Goal: Obtain resource: Obtain resource

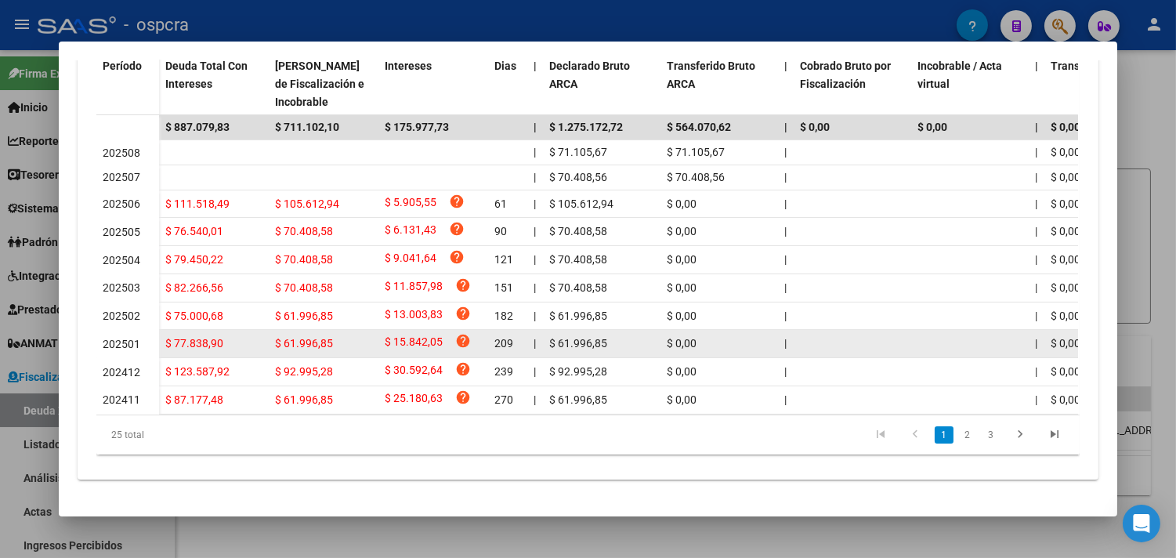
scroll to position [514, 0]
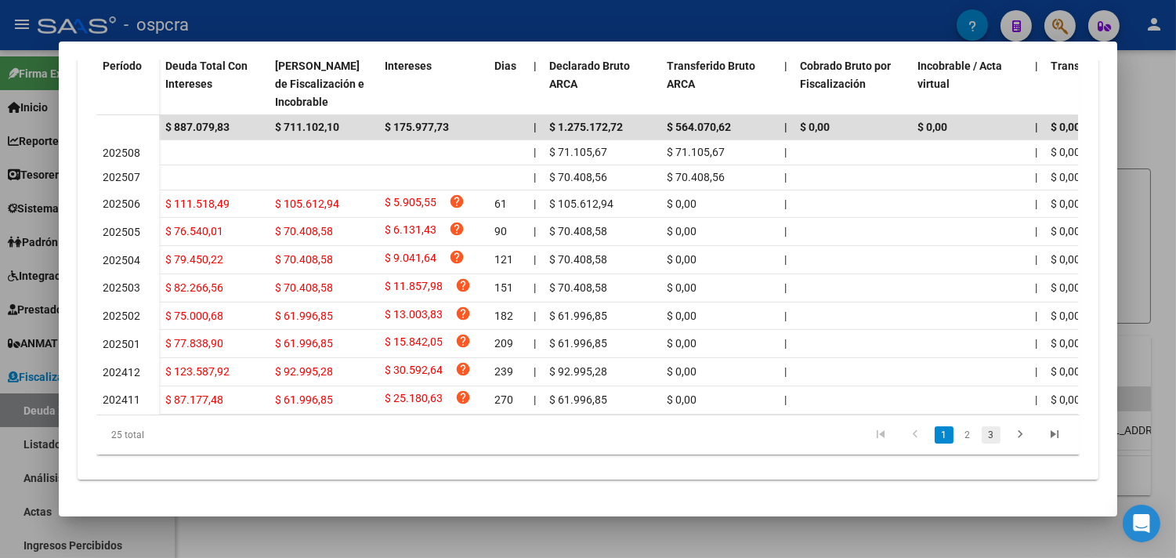
click at [984, 431] on link "3" at bounding box center [990, 434] width 19 height 17
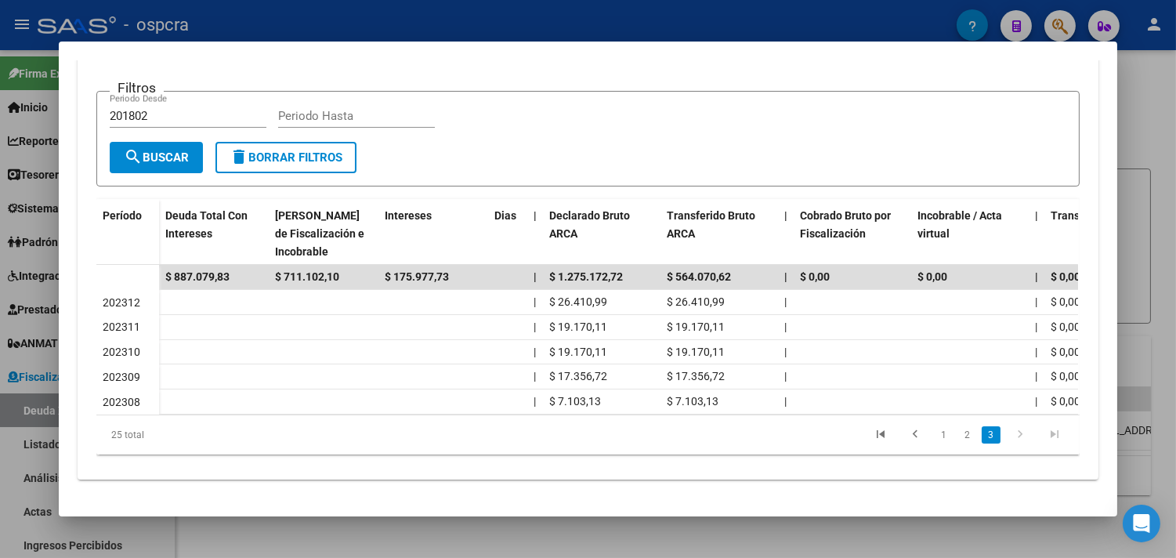
scroll to position [362, 0]
click at [958, 441] on link "2" at bounding box center [967, 434] width 19 height 17
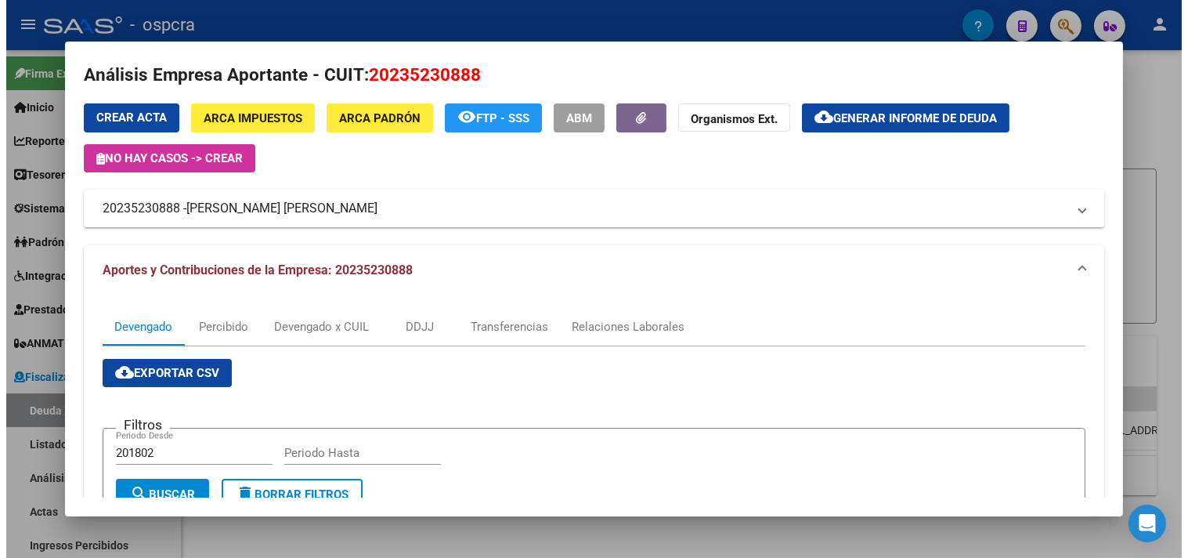
scroll to position [0, 0]
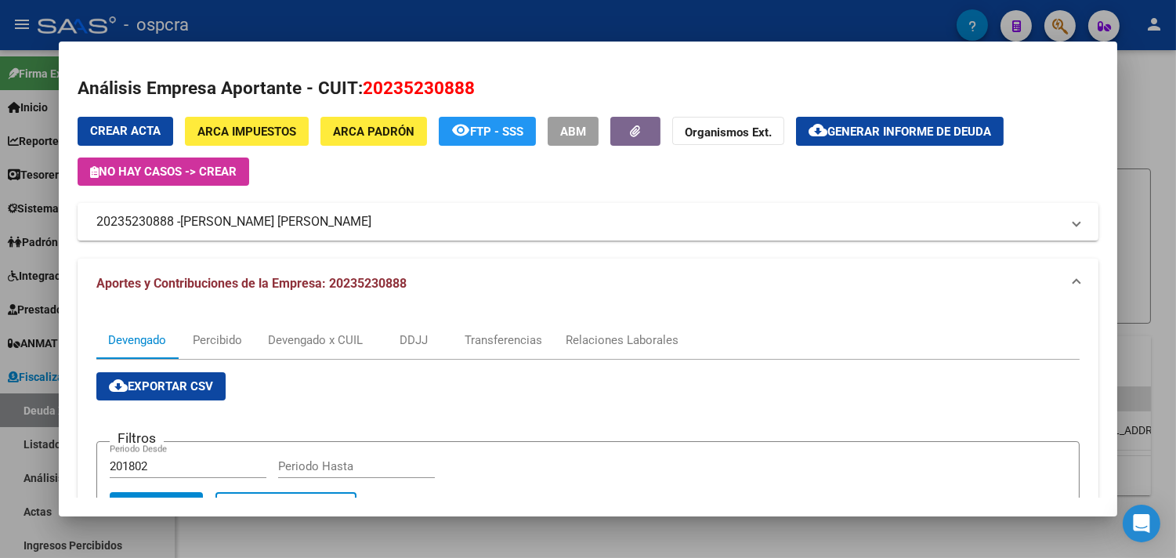
click at [883, 134] on span "Generar informe de deuda" at bounding box center [909, 132] width 164 height 14
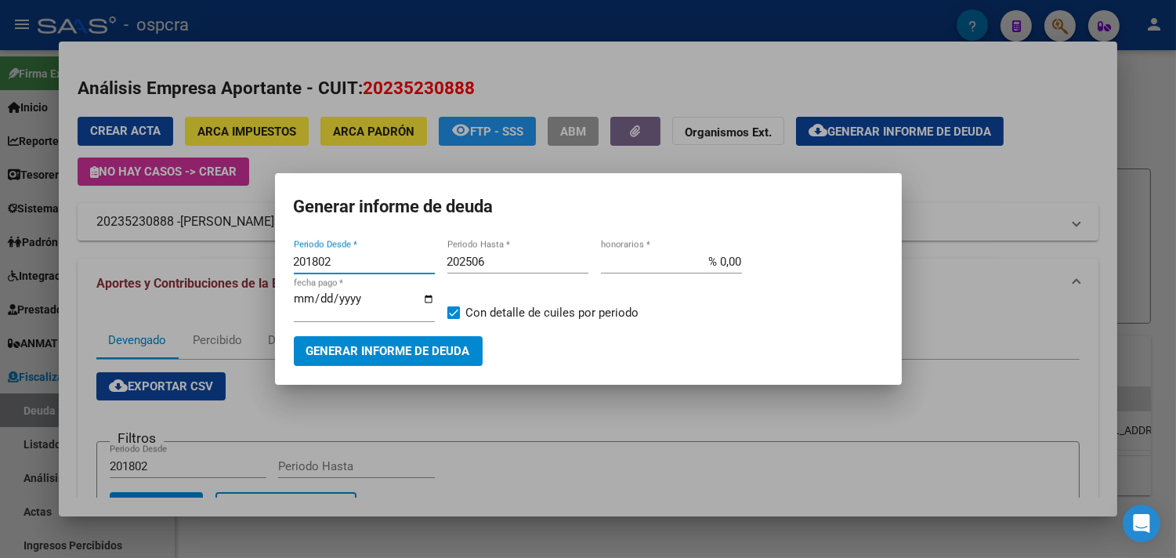
drag, startPoint x: 361, startPoint y: 262, endPoint x: 309, endPoint y: 257, distance: 52.7
click at [309, 257] on input "201802" at bounding box center [364, 262] width 141 height 14
type input "202409"
click at [364, 356] on span "Generar informe de deuda" at bounding box center [388, 352] width 164 height 14
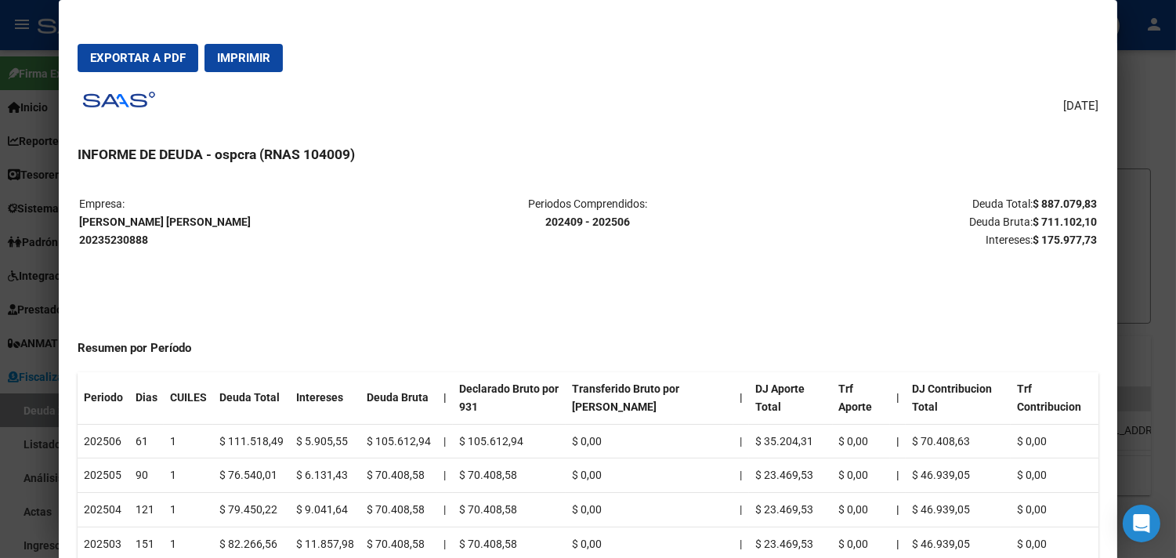
click at [119, 222] on strong "[PERSON_NAME] [PERSON_NAME] 20235230888" at bounding box center [165, 230] width 172 height 31
copy strong "[PERSON_NAME] [PERSON_NAME]"
click at [99, 240] on strong "[PERSON_NAME] [PERSON_NAME] 20235230888" at bounding box center [165, 230] width 172 height 31
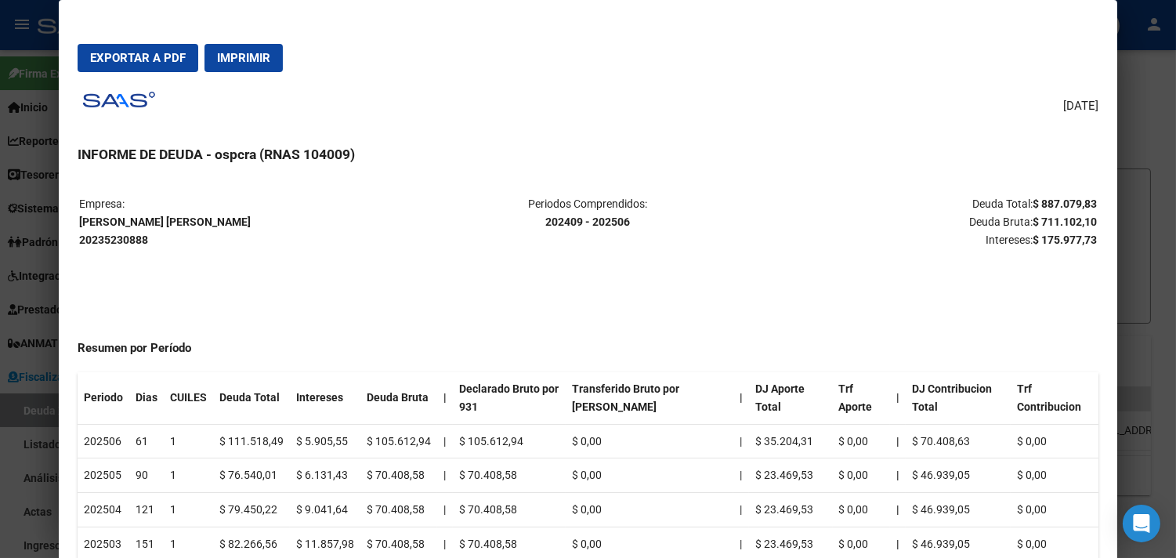
click at [99, 240] on strong "[PERSON_NAME] [PERSON_NAME] 20235230888" at bounding box center [165, 230] width 172 height 31
copy strong "20235230888"
drag, startPoint x: 536, startPoint y: 221, endPoint x: 624, endPoint y: 224, distance: 88.6
click at [624, 224] on p "Periodos Comprendidos: 202409 - 202506" at bounding box center [588, 213] width 338 height 36
copy strong "202409 - 202506"
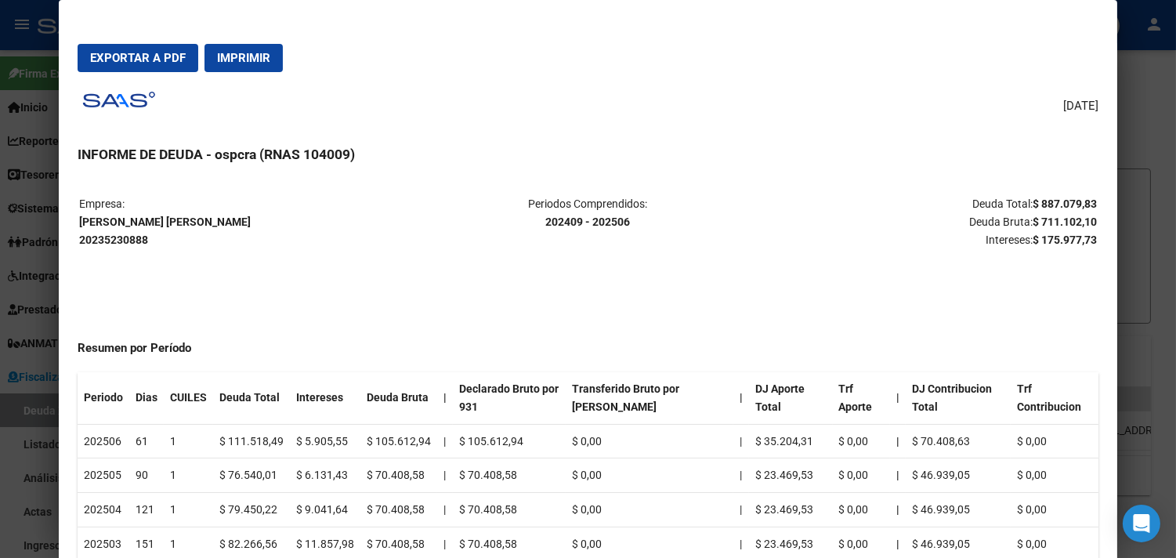
drag, startPoint x: 1024, startPoint y: 199, endPoint x: 1087, endPoint y: 201, distance: 62.7
click at [1087, 201] on strong "$ 887.079,83" at bounding box center [1064, 203] width 64 height 13
copy strong "$ 887.079,83"
click at [875, 225] on p "Deuda Total: $ 887.079,83 Deuda Bruta: $ 711.102,10 Intereses: $ 175.977,73" at bounding box center [927, 221] width 338 height 53
click at [132, 67] on button "Exportar a PDF" at bounding box center [138, 58] width 121 height 28
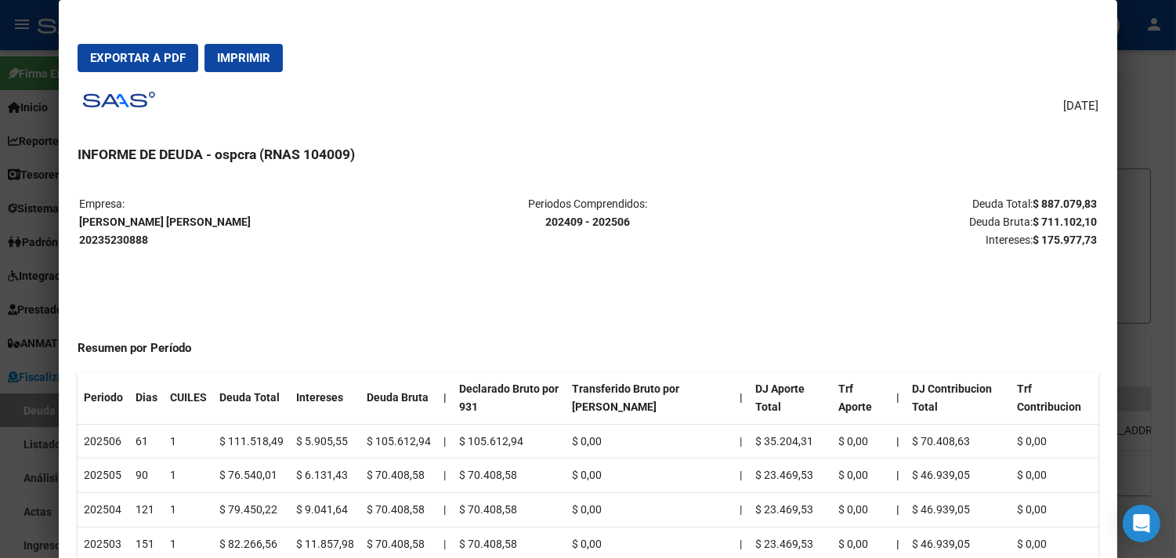
click at [1158, 120] on div at bounding box center [588, 279] width 1176 height 558
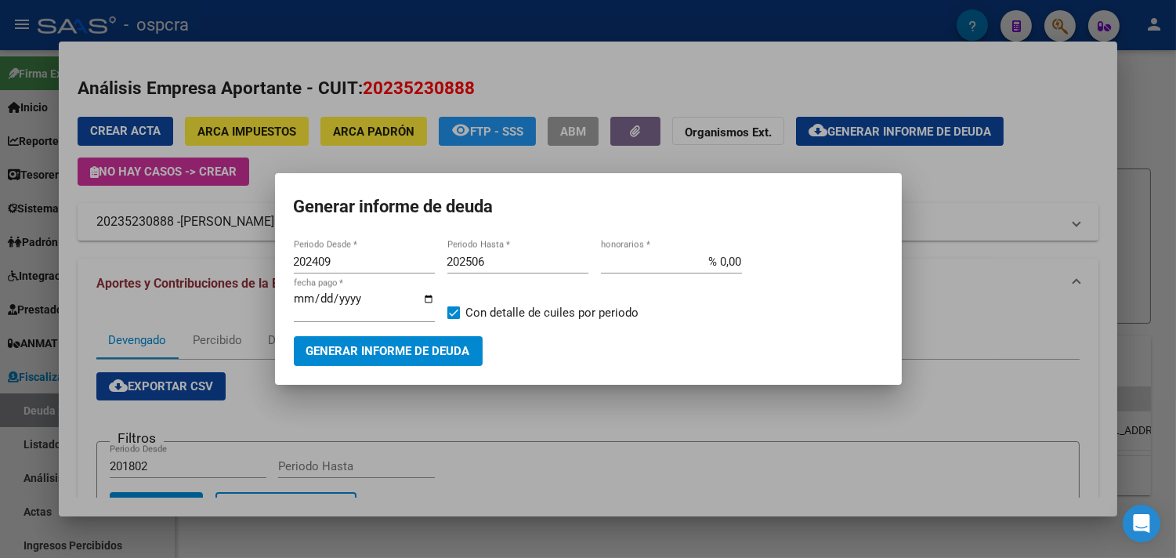
click at [1019, 137] on div at bounding box center [588, 279] width 1176 height 558
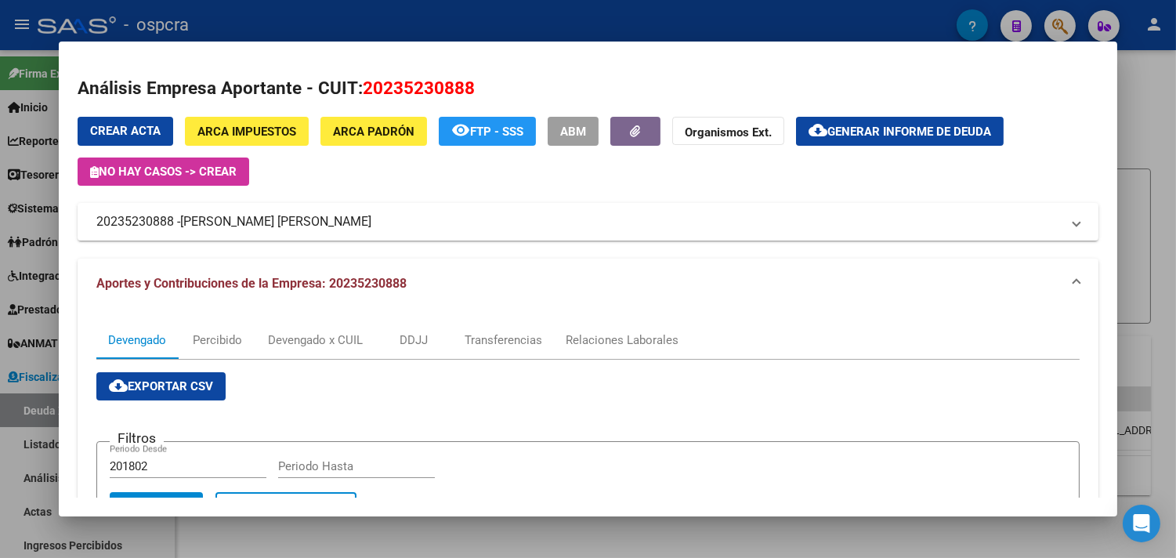
click at [1146, 121] on div at bounding box center [588, 279] width 1176 height 558
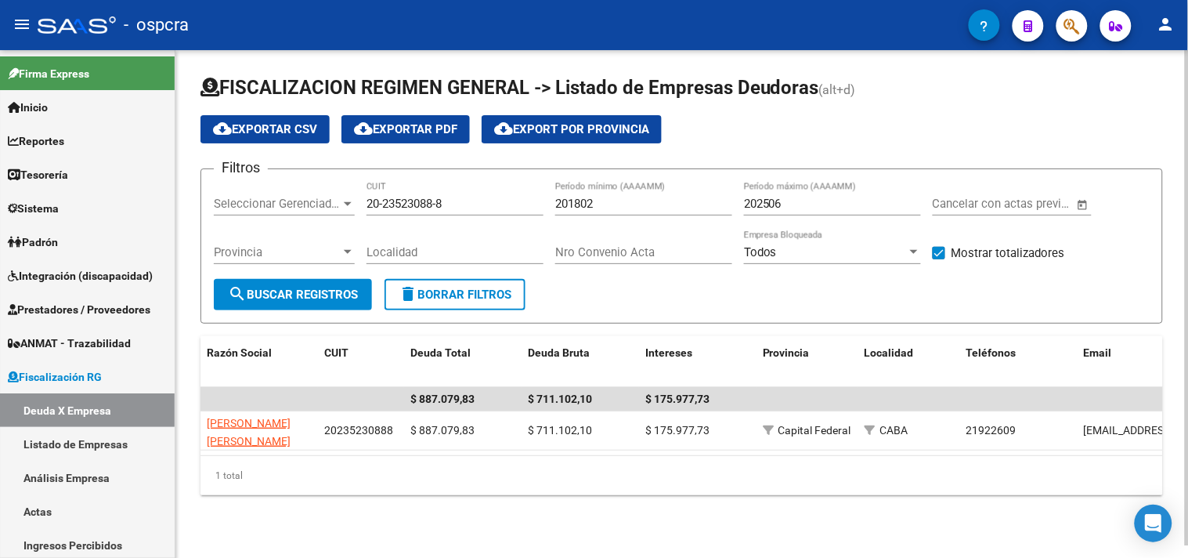
click at [815, 495] on div "1 total" at bounding box center [681, 475] width 963 height 39
click at [408, 204] on input "20-23523088-8" at bounding box center [455, 204] width 177 height 14
paste input "30-61407129-6"
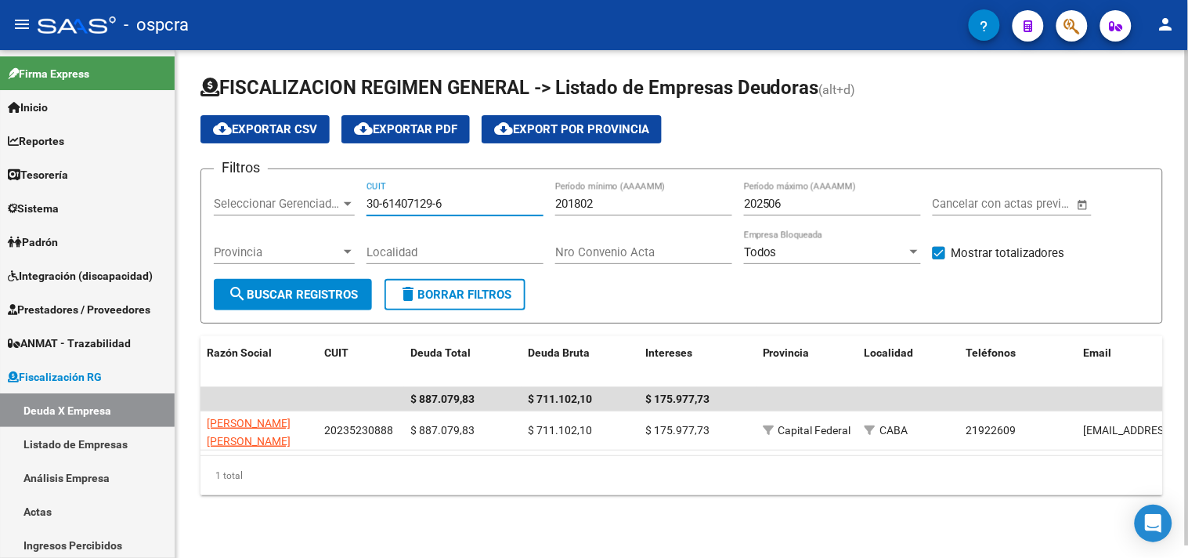
type input "30-61407129-6"
click at [287, 294] on span "search Buscar Registros" at bounding box center [293, 294] width 130 height 14
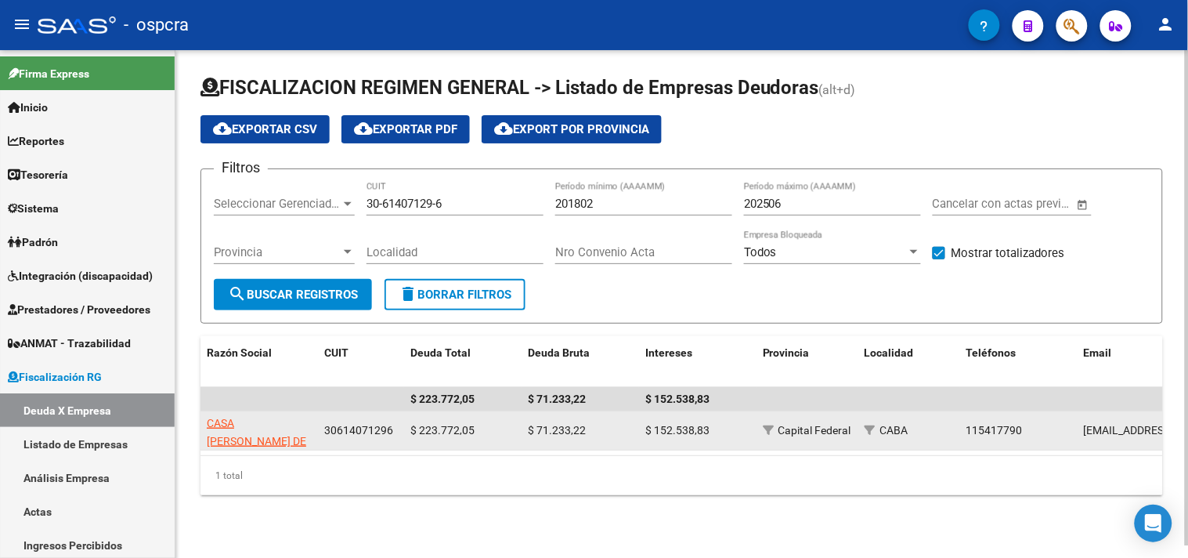
click at [247, 429] on app-link-go-to "CASA [PERSON_NAME] DE [PERSON_NAME] Y [PERSON_NAME]" at bounding box center [259, 449] width 105 height 71
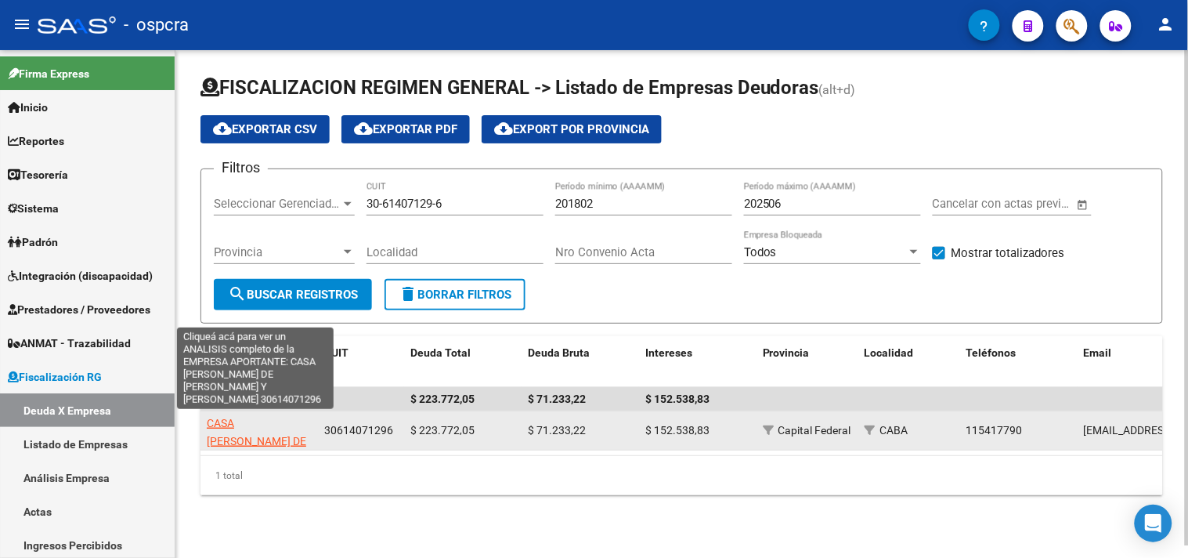
click at [248, 420] on span "CASA [PERSON_NAME] DE [PERSON_NAME] Y [PERSON_NAME]" at bounding box center [256, 450] width 99 height 66
type textarea "30614071296"
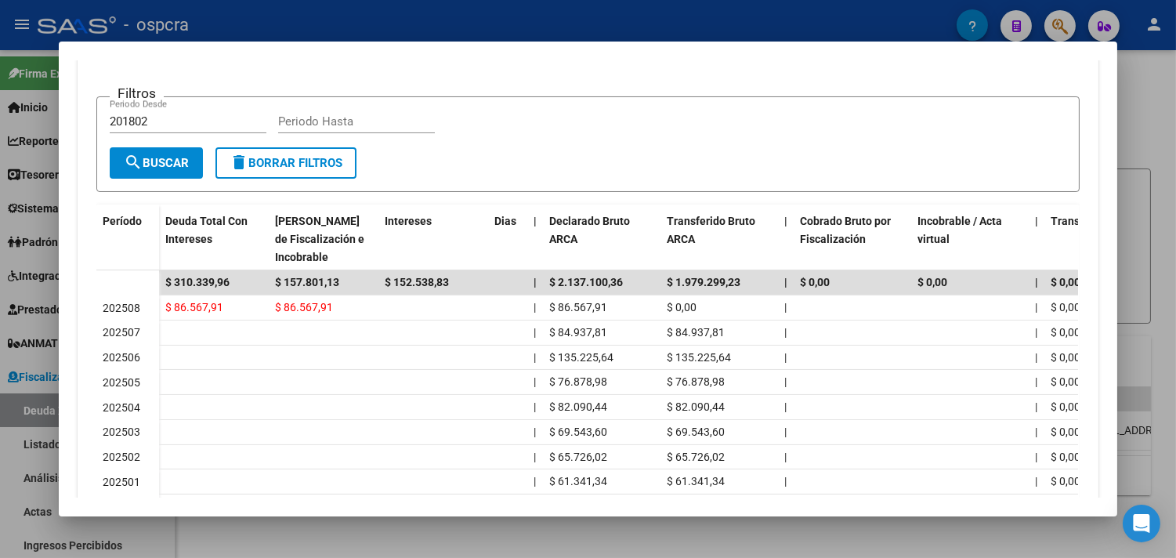
scroll to position [486, 0]
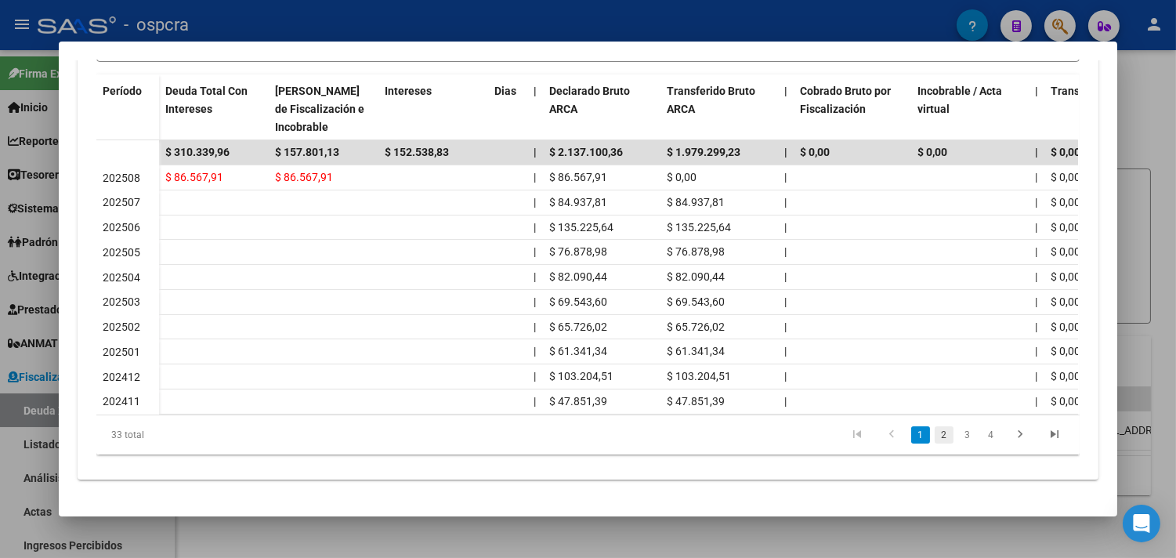
click at [935, 435] on link "2" at bounding box center [943, 434] width 19 height 17
click at [958, 437] on link "3" at bounding box center [967, 434] width 19 height 17
click at [981, 435] on link "4" at bounding box center [990, 434] width 19 height 17
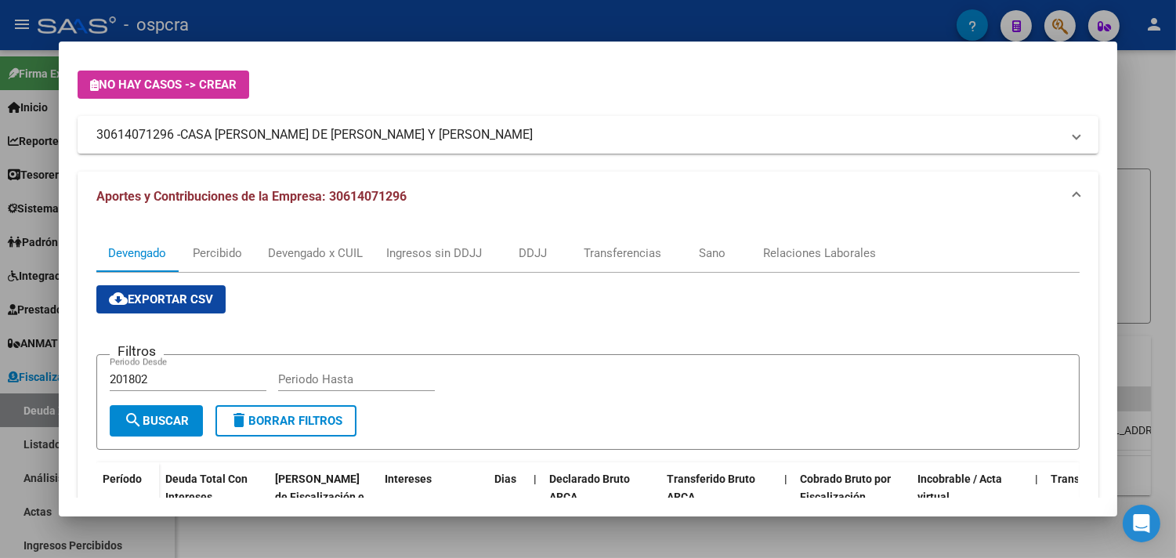
scroll to position [0, 0]
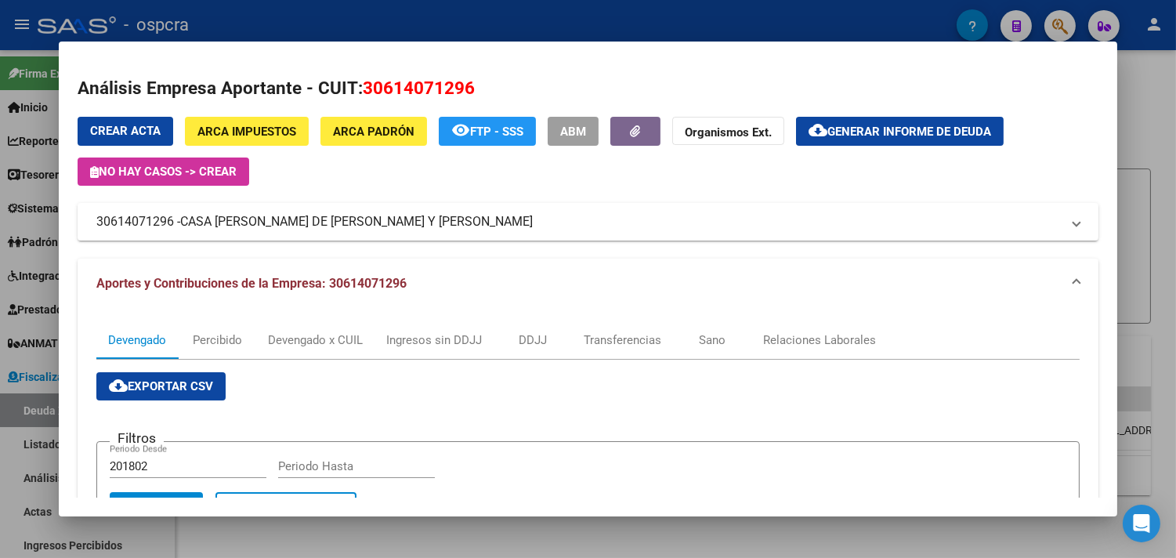
click at [868, 132] on span "Generar informe de deuda" at bounding box center [909, 132] width 164 height 14
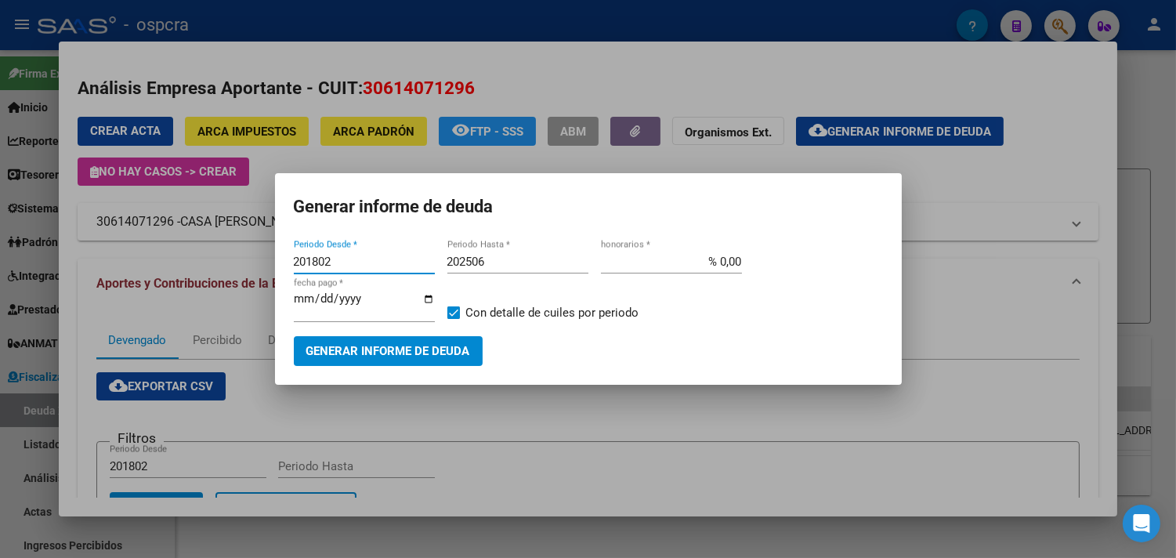
drag, startPoint x: 337, startPoint y: 261, endPoint x: 305, endPoint y: 262, distance: 31.4
click at [305, 262] on input "201802" at bounding box center [364, 262] width 141 height 14
type input "202211"
drag, startPoint x: 493, startPoint y: 265, endPoint x: 717, endPoint y: 171, distance: 242.9
click at [470, 261] on input "202506" at bounding box center [517, 262] width 141 height 14
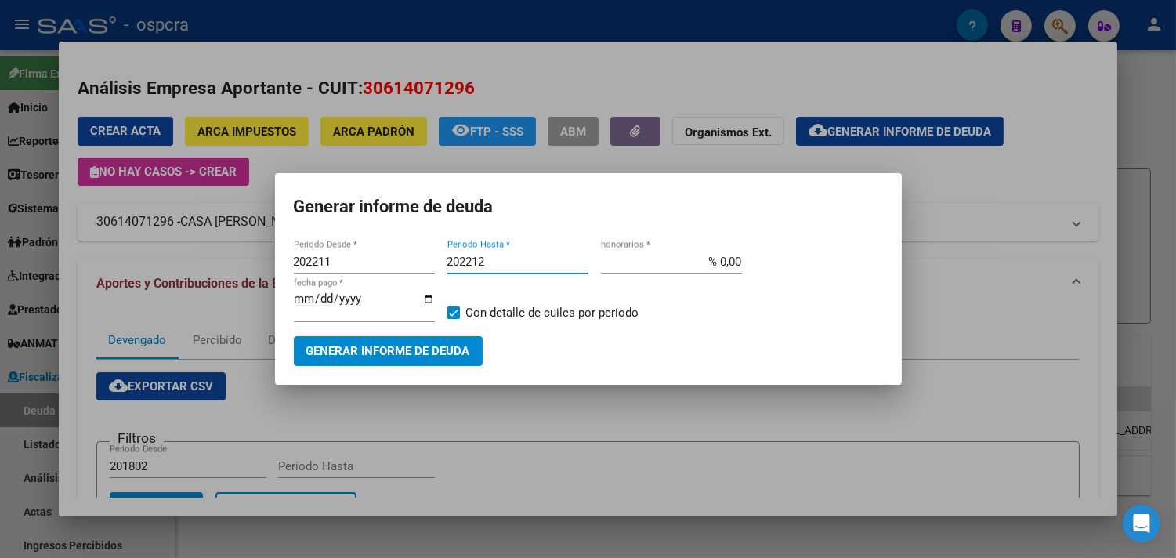
type input "202212"
click at [371, 345] on span "Generar informe de deuda" at bounding box center [388, 352] width 164 height 14
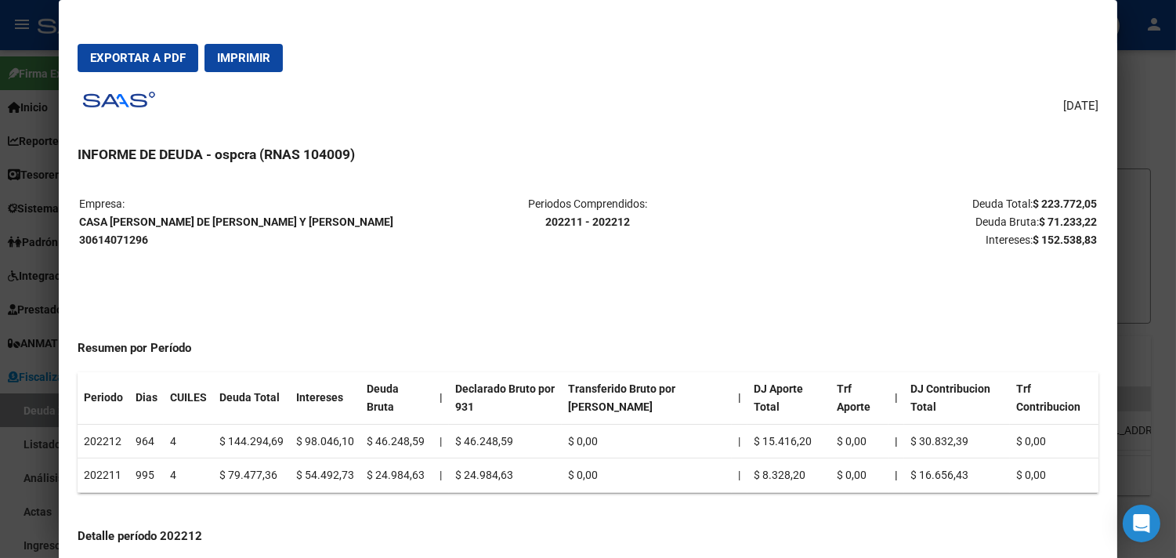
click at [82, 215] on strong "CASA [PERSON_NAME] DE [PERSON_NAME] Y [PERSON_NAME] 30614071296" at bounding box center [236, 230] width 314 height 31
copy strong "CASA [PERSON_NAME] DE [PERSON_NAME] Y [PERSON_NAME]"
click at [130, 246] on strong "CASA [PERSON_NAME] DE [PERSON_NAME] Y [PERSON_NAME] 30614071296" at bounding box center [236, 230] width 314 height 31
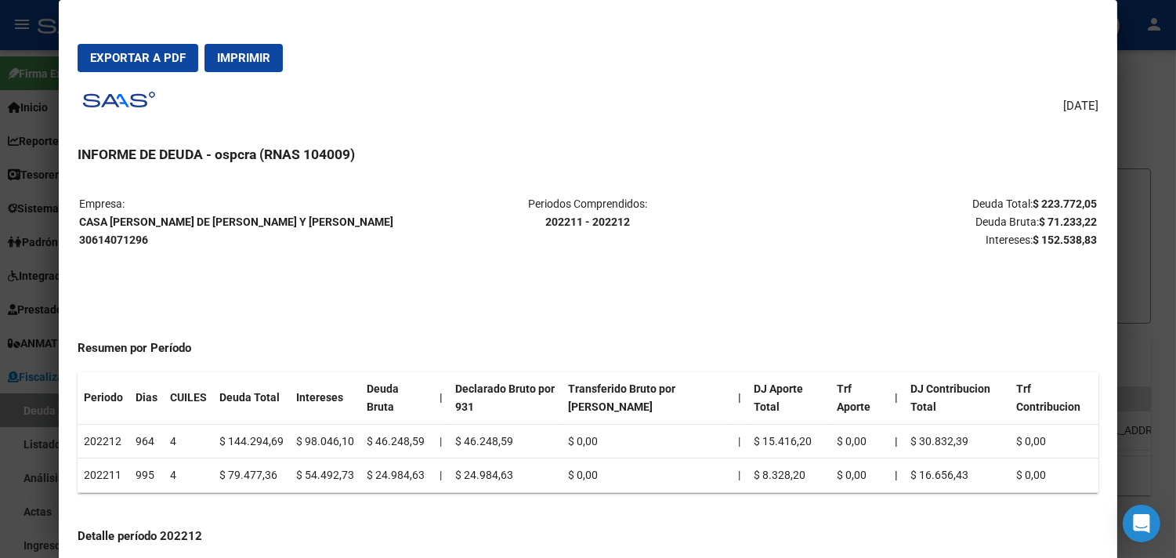
click at [130, 246] on strong "CASA [PERSON_NAME] DE [PERSON_NAME] Y [PERSON_NAME] 30614071296" at bounding box center [236, 230] width 314 height 31
copy strong "30614071296"
drag, startPoint x: 536, startPoint y: 217, endPoint x: 625, endPoint y: 218, distance: 88.5
click at [625, 218] on p "Periodos Comprendidos: 202211 - 202212" at bounding box center [588, 213] width 338 height 36
copy strong "202211 - 202212"
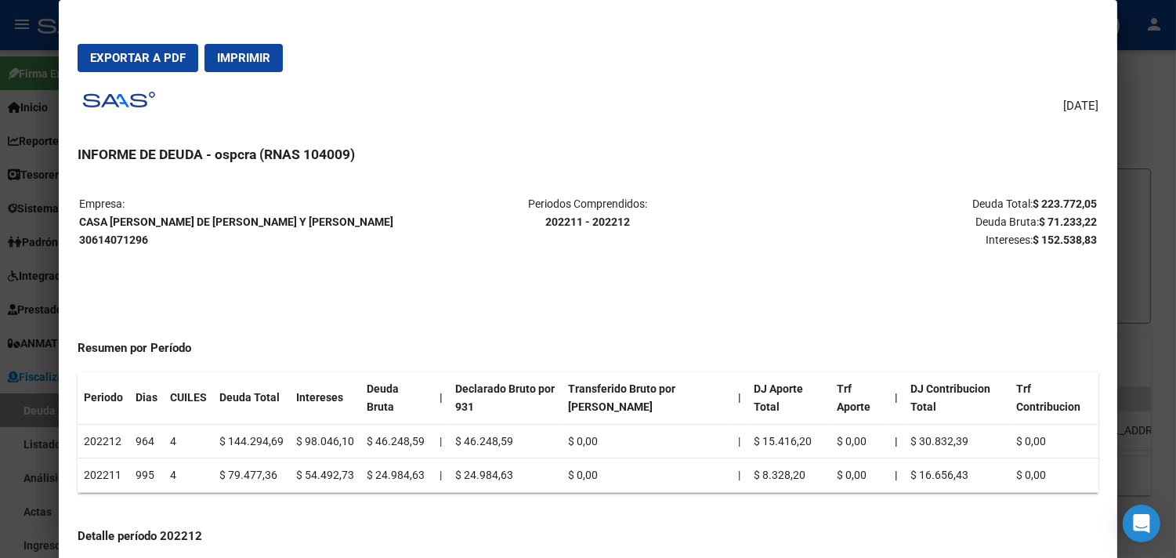
drag, startPoint x: 1029, startPoint y: 201, endPoint x: 1087, endPoint y: 199, distance: 58.0
click at [1087, 199] on p "Deuda Total: $ 223.772,05 Deuda Bruta: $ 71.233,22 Intereses: $ 152.538,83" at bounding box center [927, 221] width 338 height 53
copy strong "$ 223.772,05"
click at [142, 60] on span "Exportar a PDF" at bounding box center [138, 58] width 96 height 14
click at [1039, 241] on strong "$ 152.538,83" at bounding box center [1064, 239] width 64 height 13
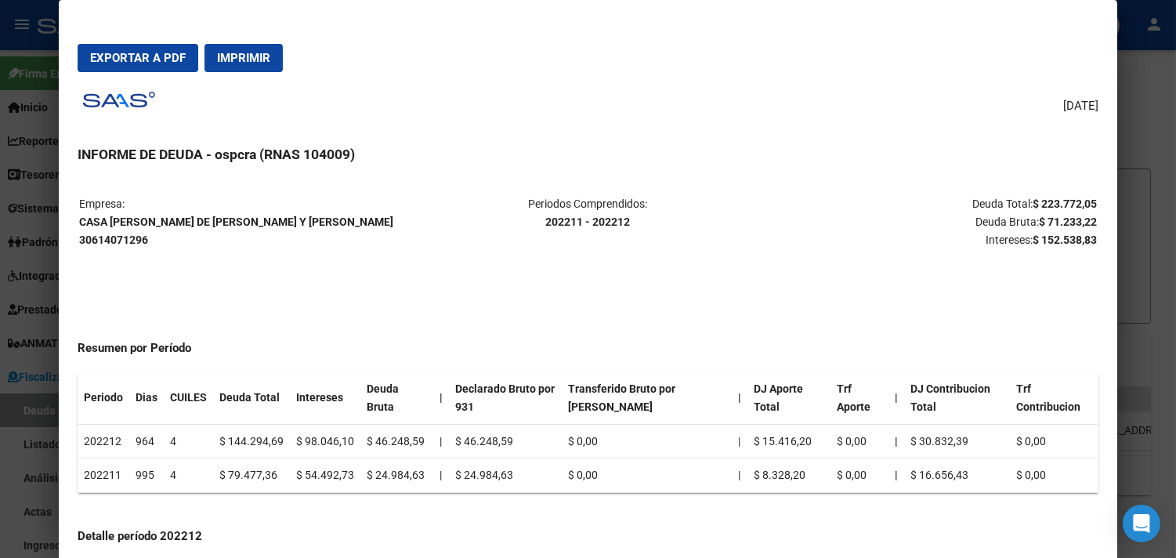
drag, startPoint x: 72, startPoint y: 218, endPoint x: 209, endPoint y: 217, distance: 137.1
click at [209, 217] on strong "CASA [PERSON_NAME] DE [PERSON_NAME] Y [PERSON_NAME] 30614071296" at bounding box center [236, 230] width 314 height 31
click at [272, 229] on p "Empresa: CASA [PERSON_NAME] DE [PERSON_NAME] Y [PERSON_NAME] 30614071296" at bounding box center [248, 221] width 338 height 53
click at [282, 215] on strong "CASA [PERSON_NAME] DE [PERSON_NAME] Y [PERSON_NAME] 30614071296" at bounding box center [236, 230] width 314 height 31
click at [106, 246] on strong "CASA [PERSON_NAME] DE [PERSON_NAME] Y [PERSON_NAME] 30614071296" at bounding box center [236, 230] width 314 height 31
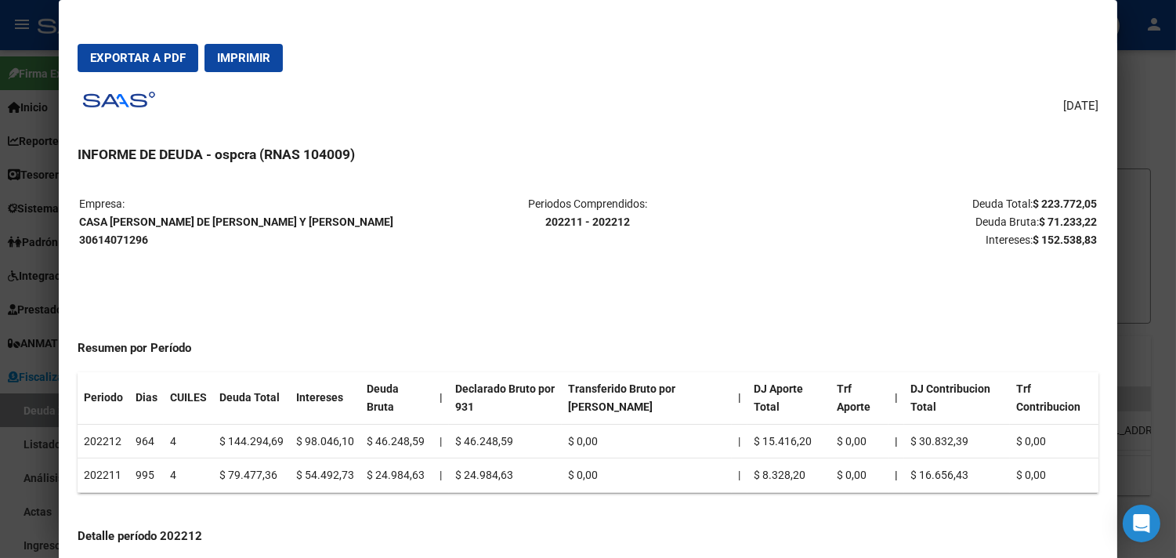
click at [106, 246] on strong "CASA [PERSON_NAME] DE [PERSON_NAME] Y [PERSON_NAME] 30614071296" at bounding box center [236, 230] width 314 height 31
copy strong "30614071296"
click at [1018, 239] on p "Deuda Total: $ 223.772,05 Deuda Bruta: $ 71.233,22 Intereses: $ 152.538,83" at bounding box center [927, 221] width 338 height 53
